Goal: Transaction & Acquisition: Purchase product/service

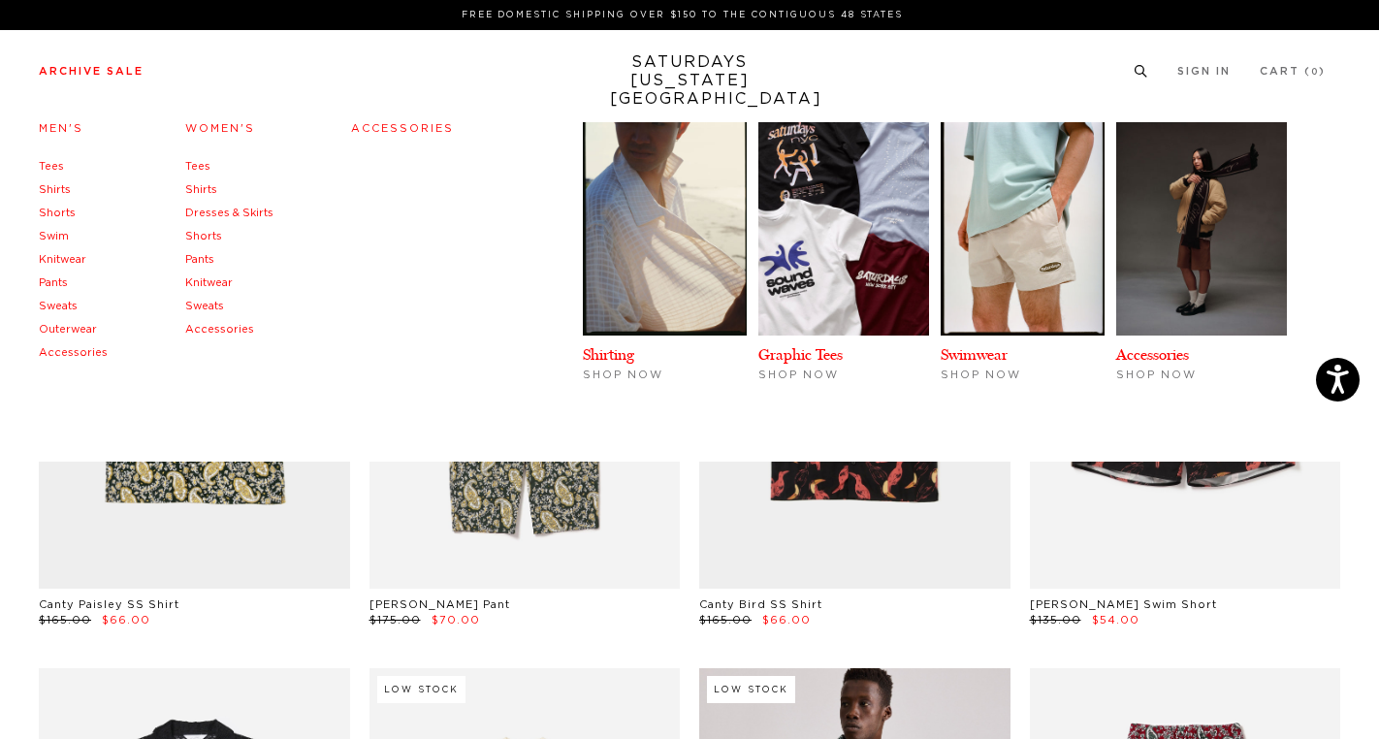
click at [52, 166] on link "Tees" at bounding box center [51, 166] width 25 height 11
click at [50, 167] on link "Tees" at bounding box center [51, 166] width 25 height 11
click at [59, 117] on h4 "Men's" at bounding box center [73, 129] width 69 height 26
click at [59, 134] on link "Men's" at bounding box center [61, 128] width 45 height 11
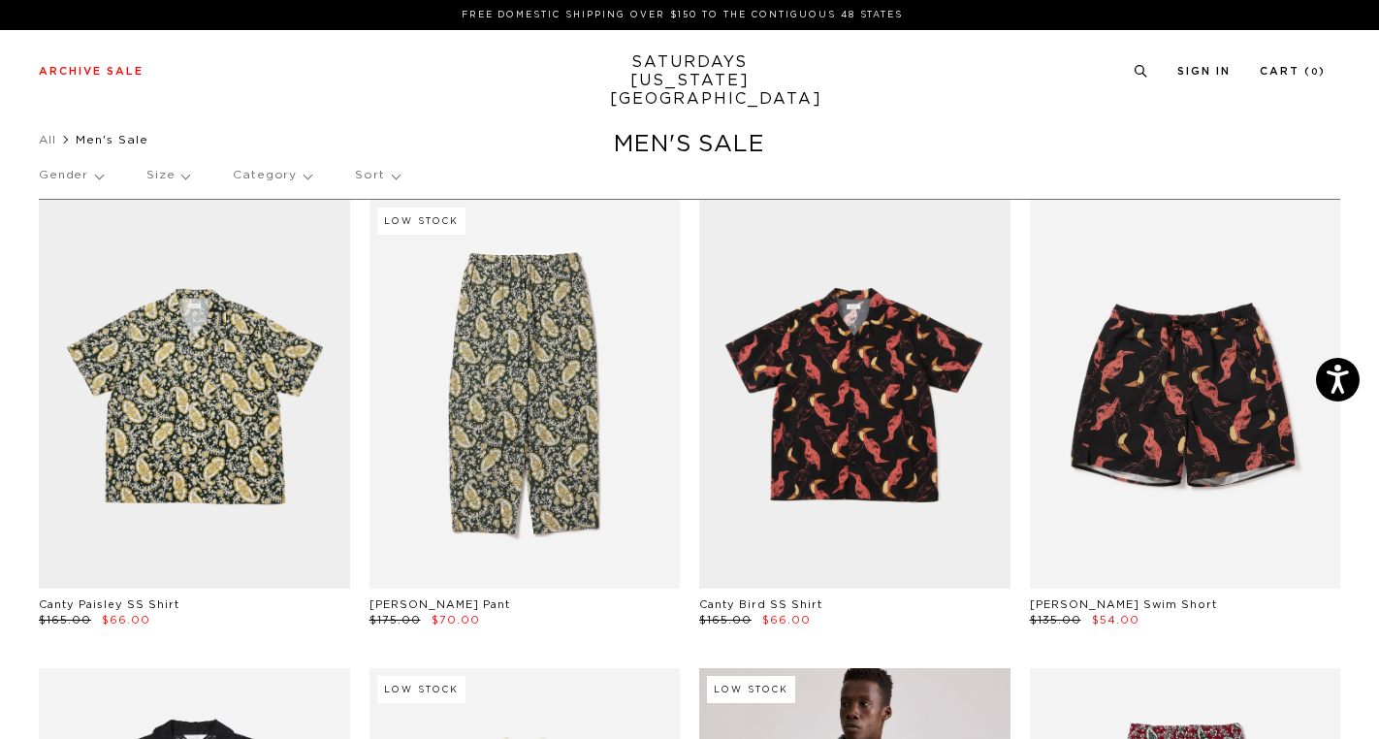
click at [675, 73] on link "SATURDAYS NEW YORK CITY" at bounding box center [690, 80] width 160 height 55
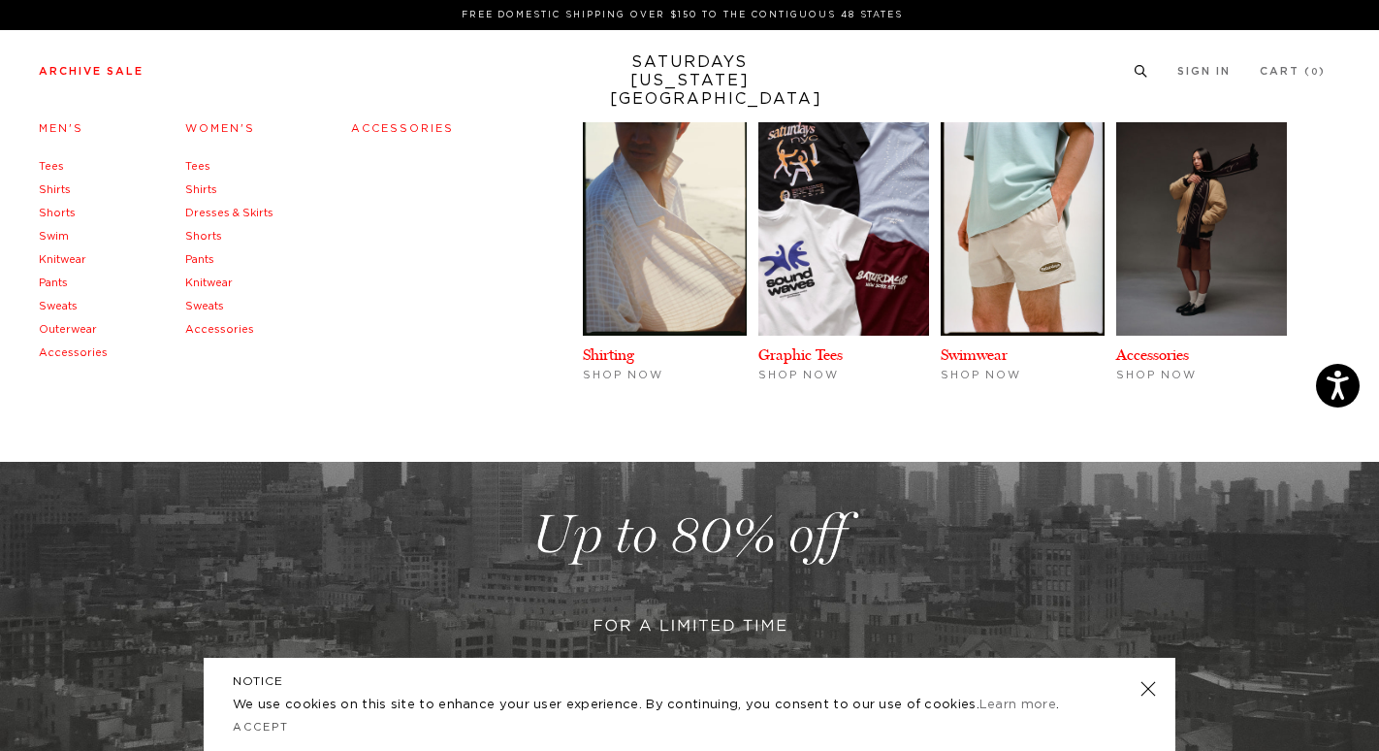
click at [53, 167] on link "Tees" at bounding box center [51, 166] width 25 height 11
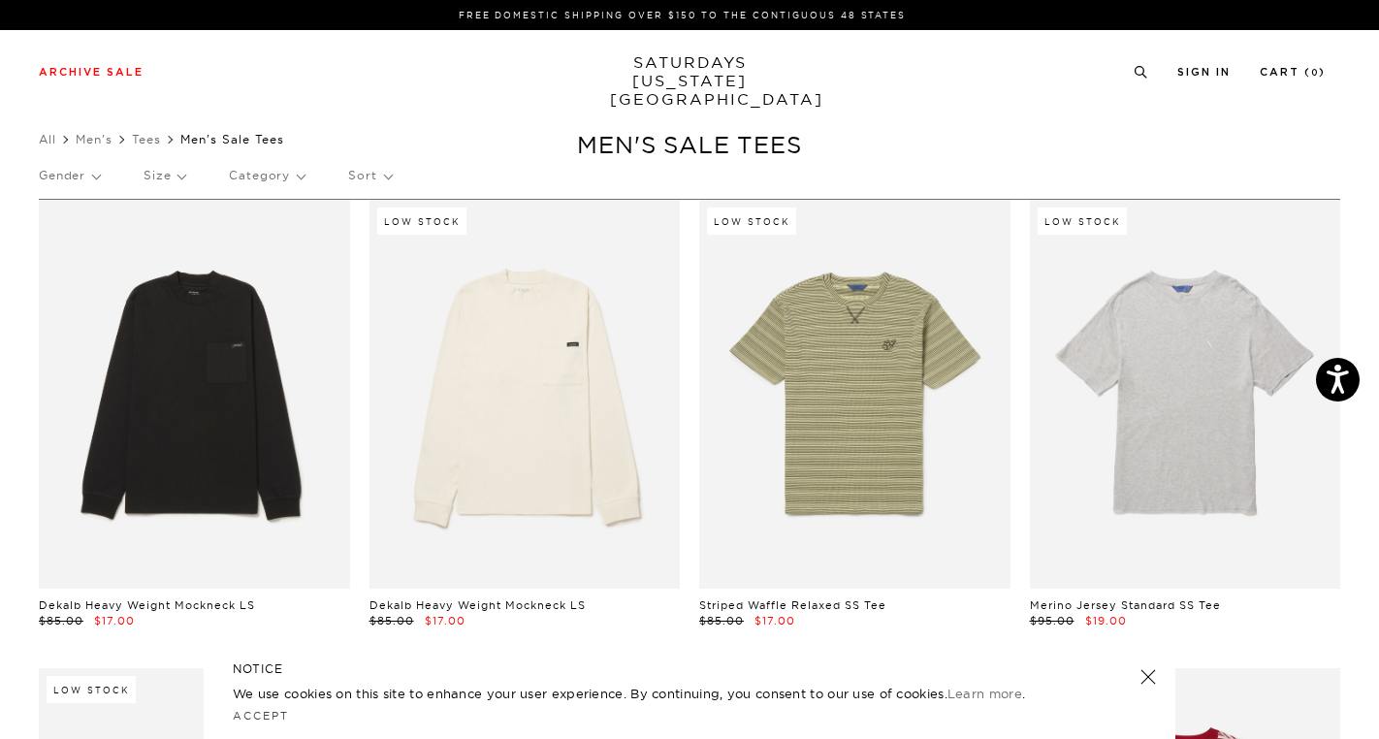
click at [266, 182] on p "Category" at bounding box center [267, 175] width 76 height 45
click at [396, 179] on div "Gender Size Category Tees Sort" at bounding box center [690, 178] width 1302 height 51
click at [382, 179] on p "Sort" at bounding box center [369, 175] width 43 height 45
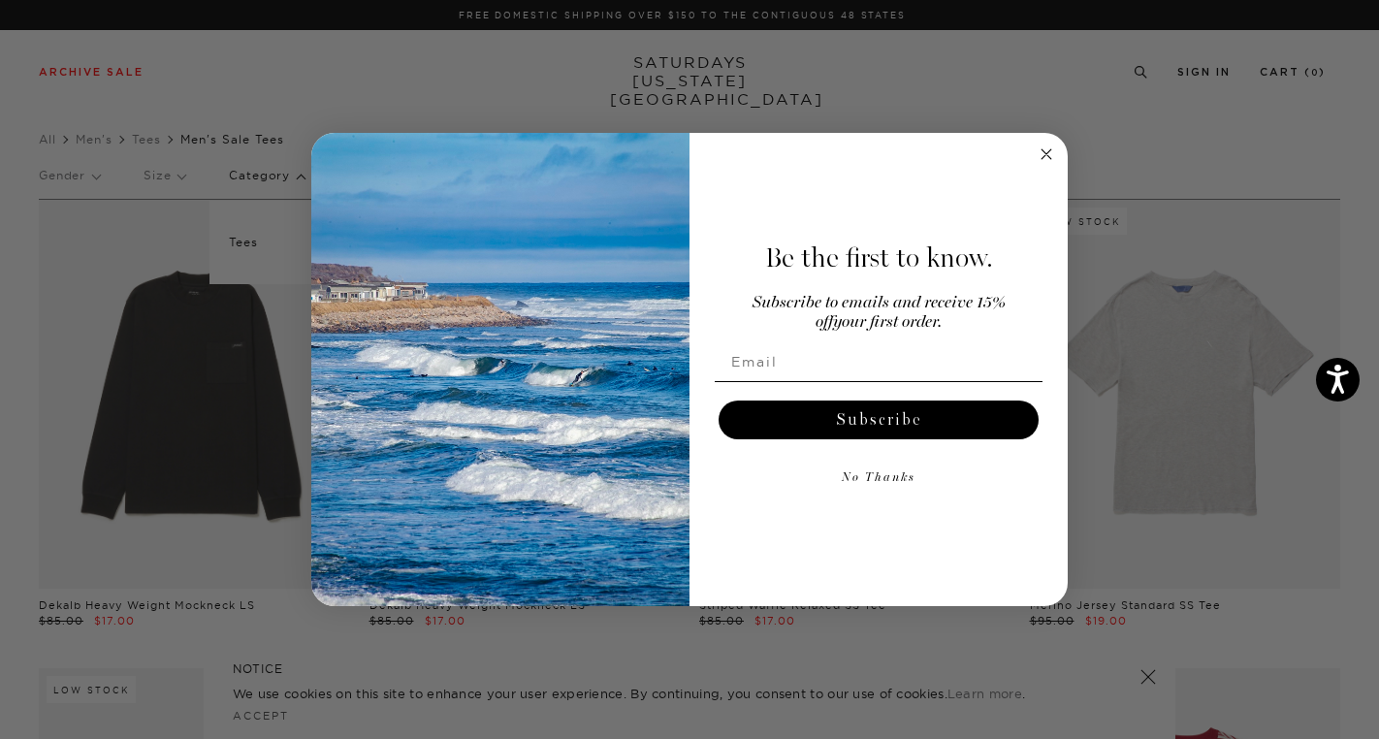
click at [88, 175] on div "Close dialog Be the first to know. Subscribe to emails and receive 15% off your…" at bounding box center [689, 369] width 1379 height 739
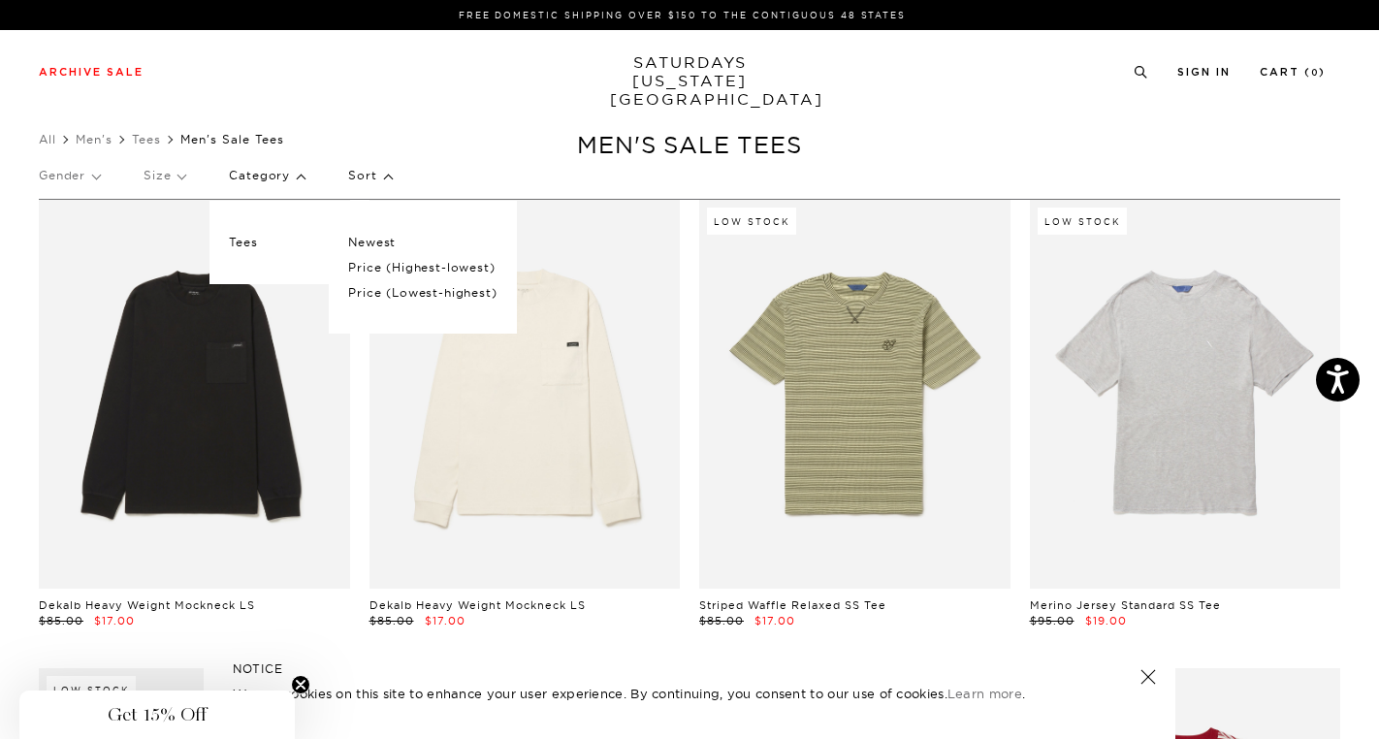
click at [64, 188] on p "Gender" at bounding box center [69, 175] width 61 height 45
click at [89, 178] on p "Gender" at bounding box center [69, 175] width 61 height 45
click at [182, 175] on p "Size" at bounding box center [165, 175] width 42 height 45
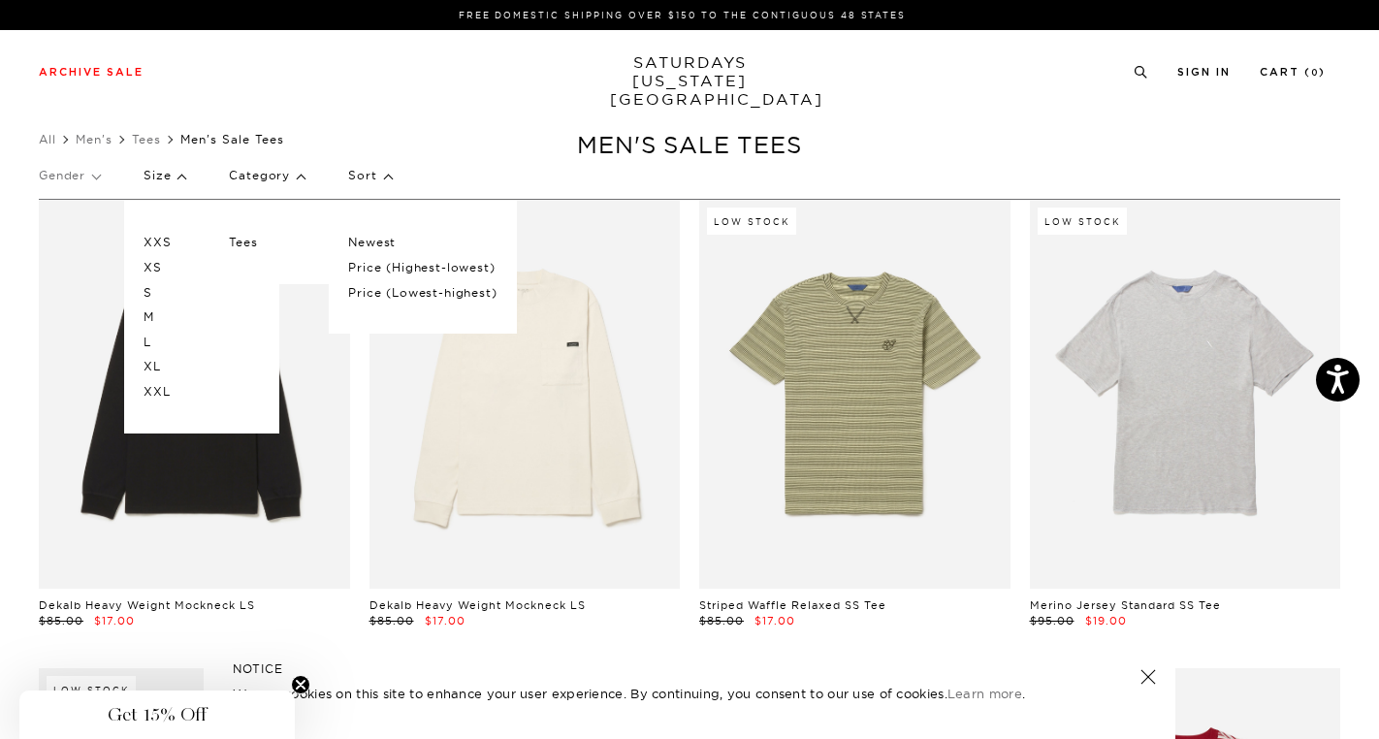
click at [494, 131] on ul "All Men's Tees Men's Sale Tees" at bounding box center [690, 139] width 1302 height 19
click at [146, 343] on p "L" at bounding box center [202, 342] width 116 height 25
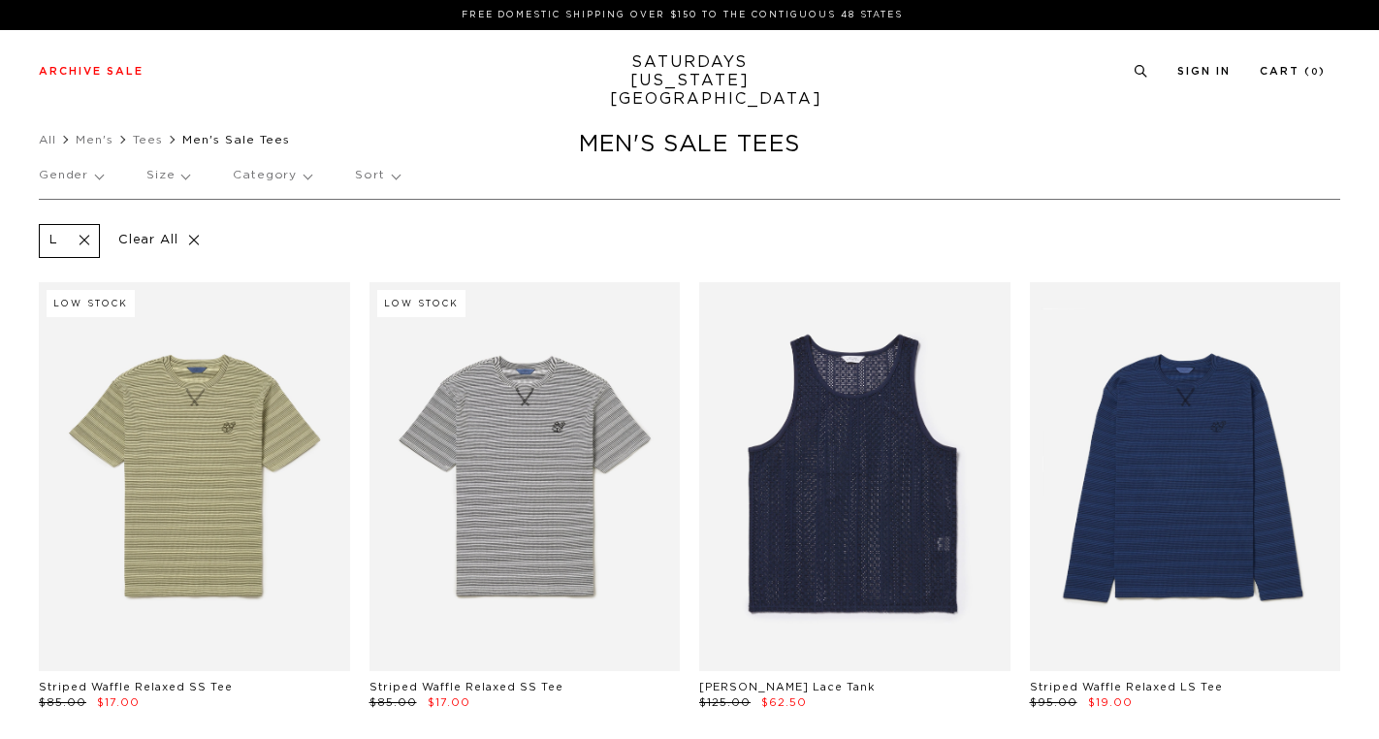
click at [949, 137] on ul "All Men's Tees Men's Sale Tees" at bounding box center [690, 139] width 1302 height 19
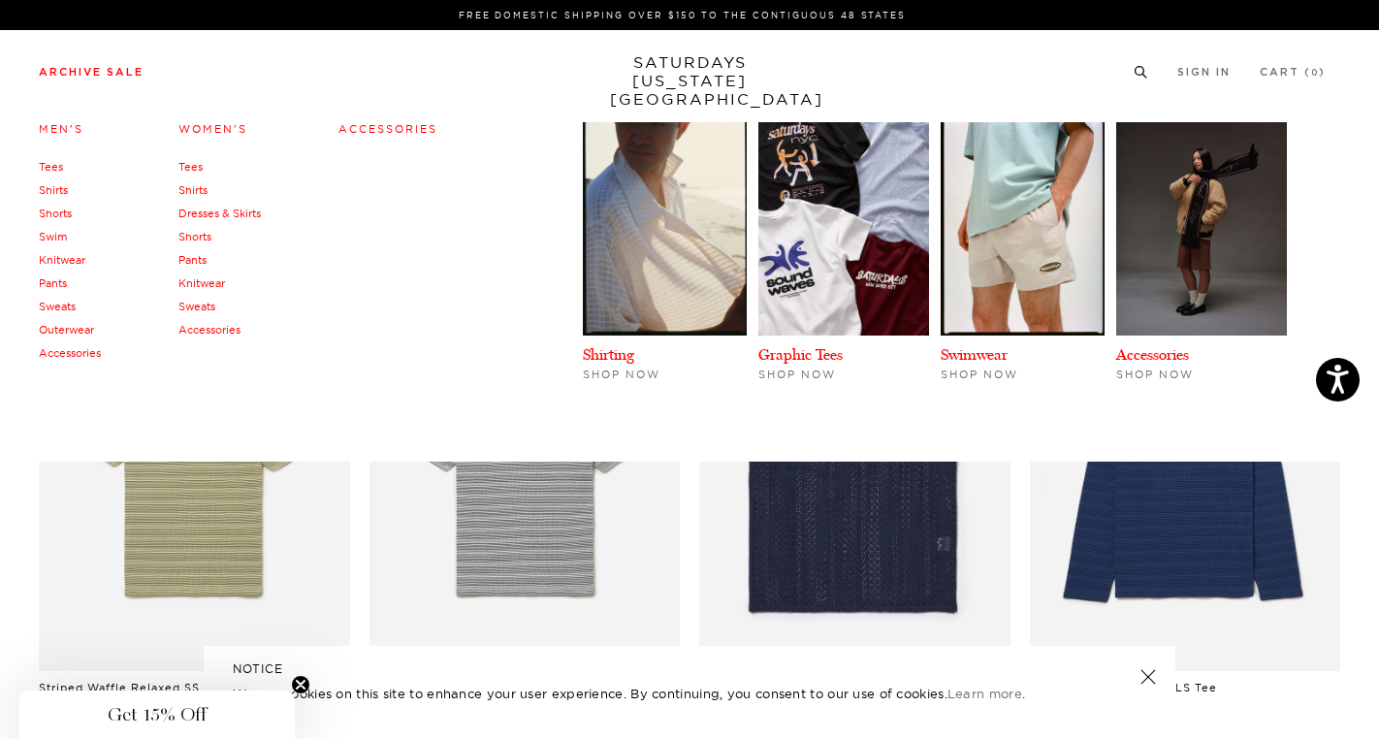
click at [59, 188] on link "Shirts" at bounding box center [53, 190] width 29 height 14
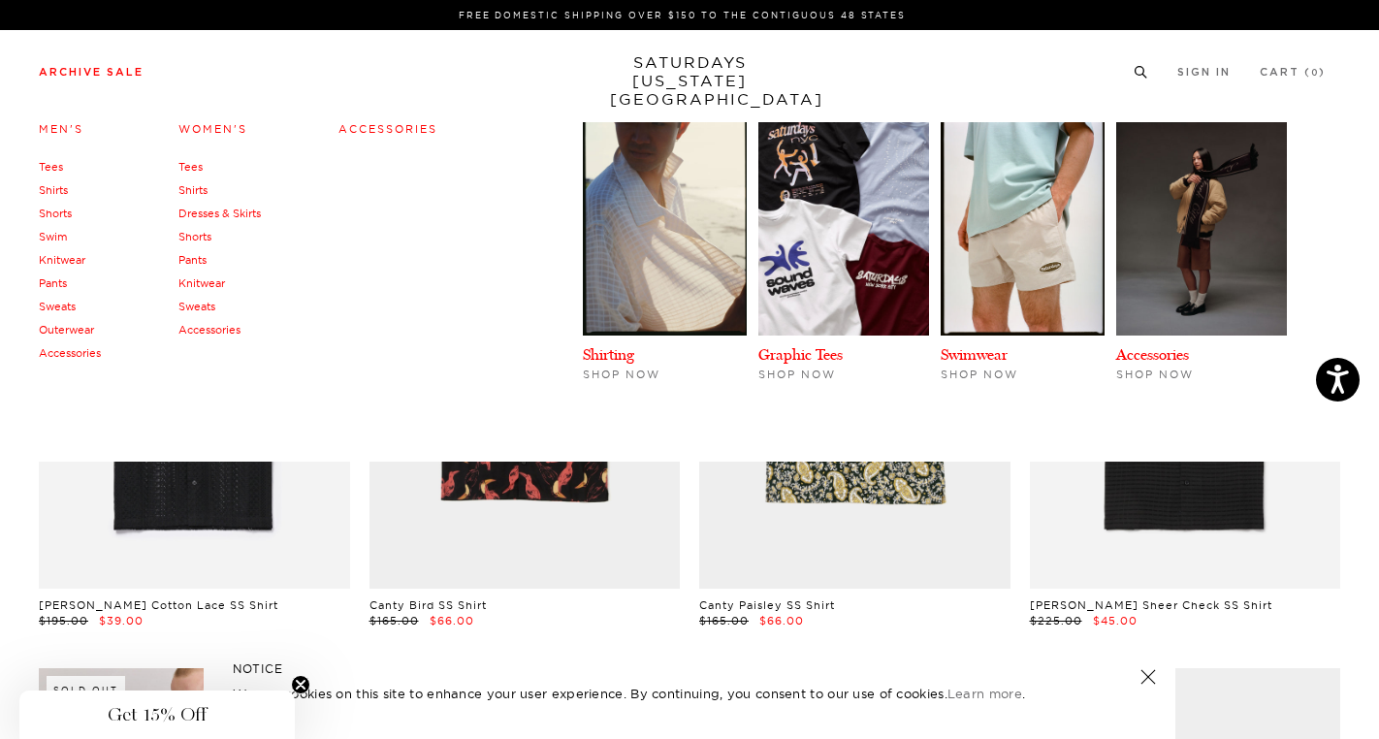
click at [54, 164] on link "Tees" at bounding box center [51, 167] width 24 height 14
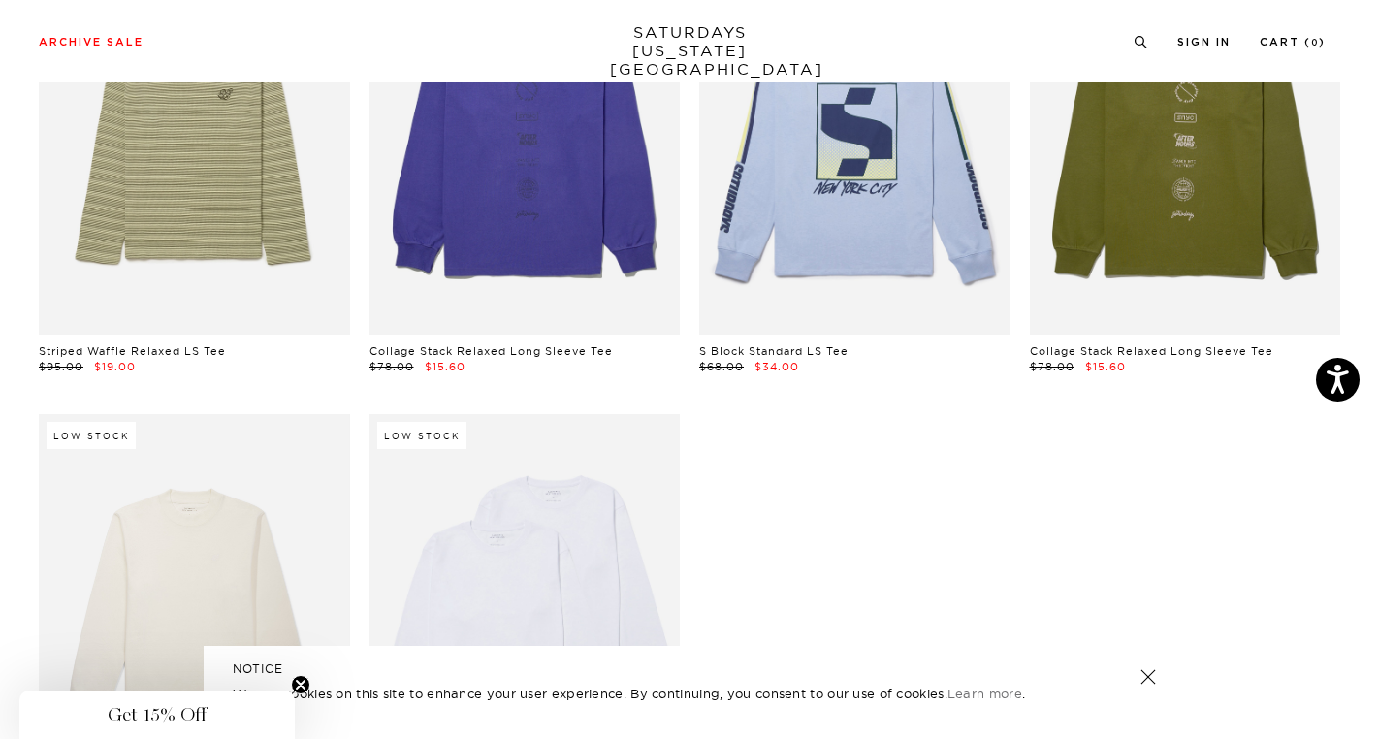
scroll to position [3589, 0]
